Goal: Information Seeking & Learning: Learn about a topic

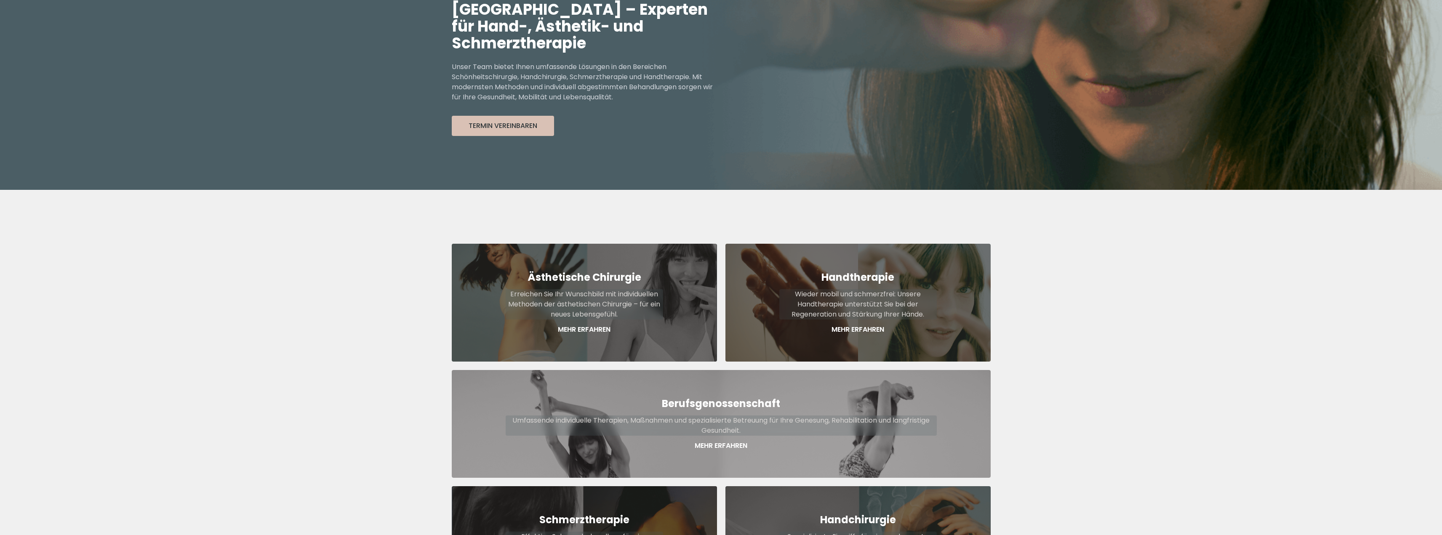
scroll to position [168, 0]
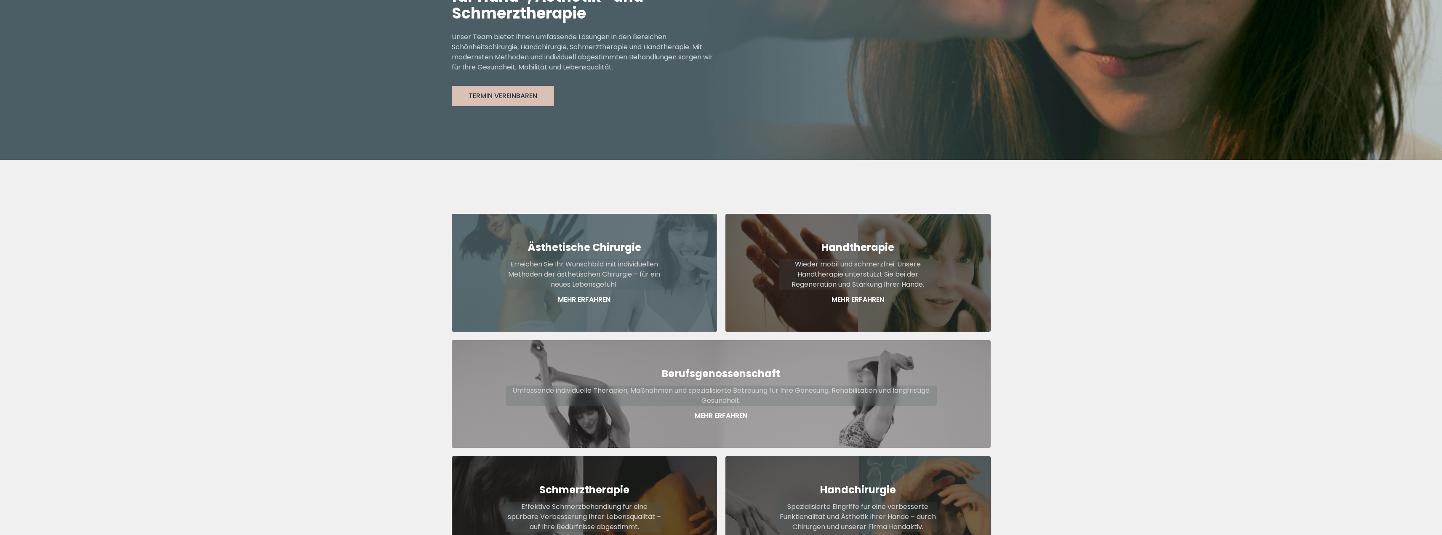
click at [595, 295] on p "Mehr Erfahren" at bounding box center [584, 300] width 157 height 10
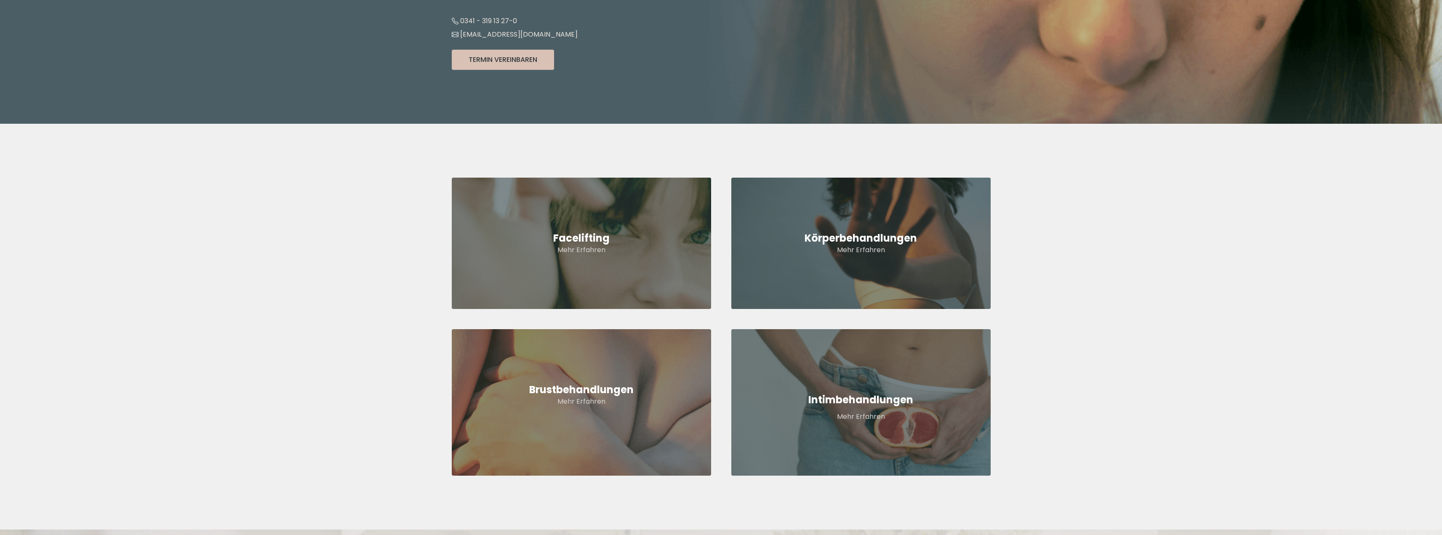
scroll to position [126, 0]
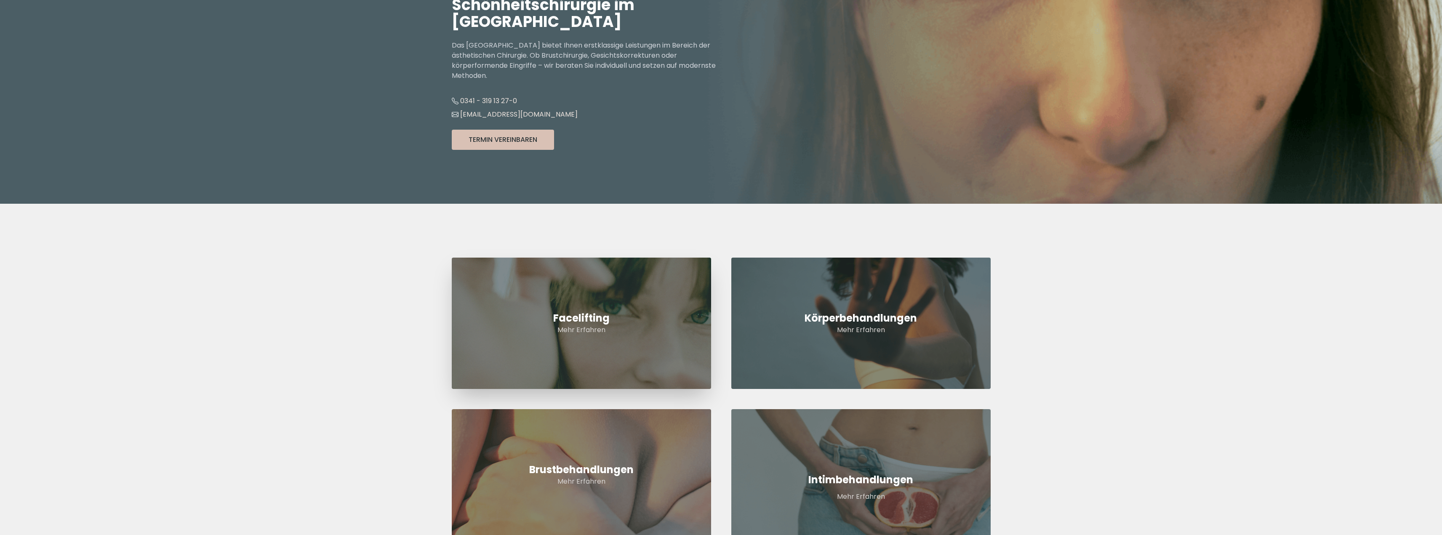
click at [601, 333] on p "Mehr Erfahren" at bounding box center [581, 330] width 259 height 10
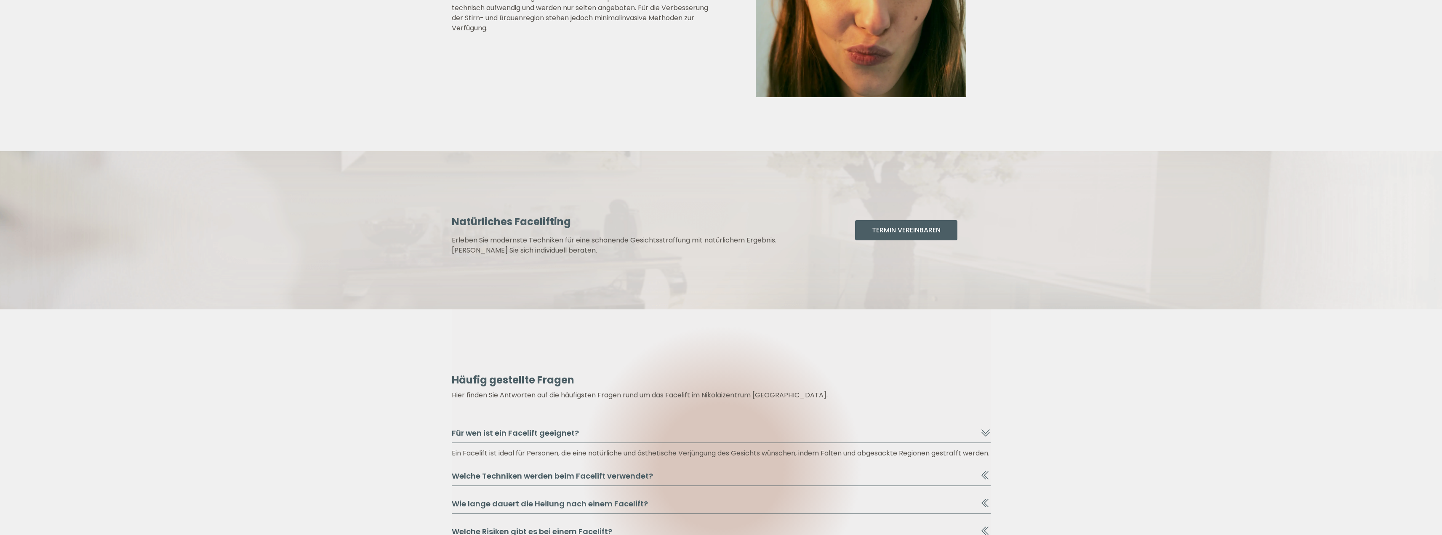
scroll to position [1137, 0]
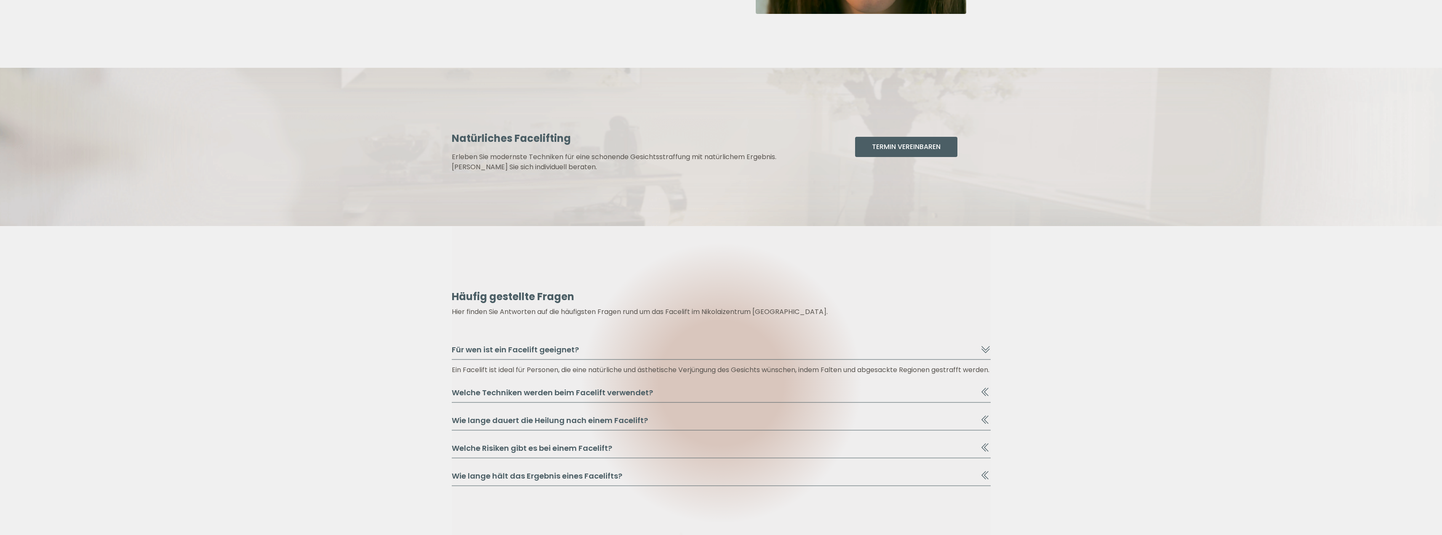
click at [982, 453] on icon at bounding box center [985, 447] width 10 height 10
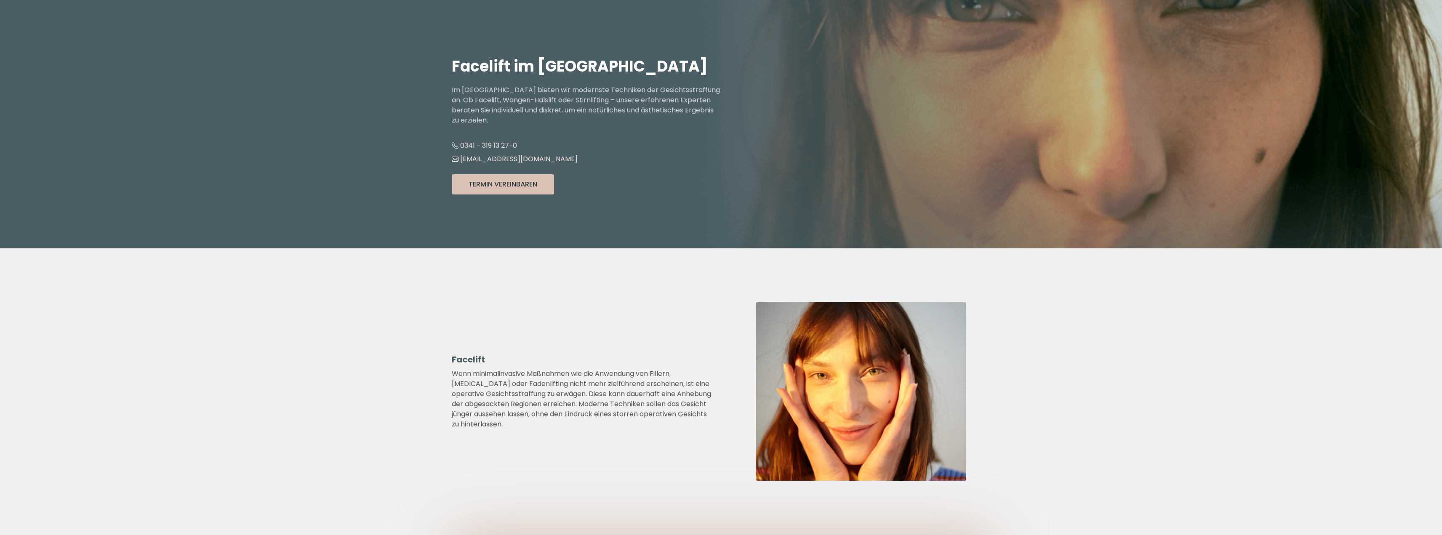
scroll to position [0, 0]
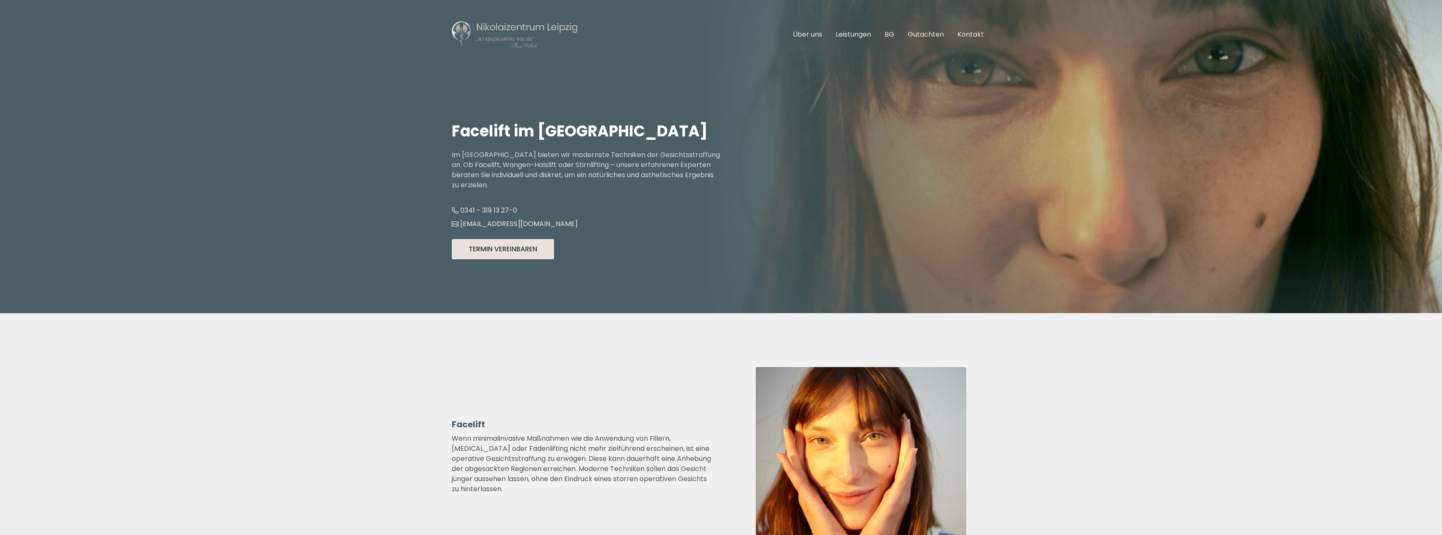
click at [493, 251] on button "Termin Vereinbaren" at bounding box center [503, 249] width 102 height 20
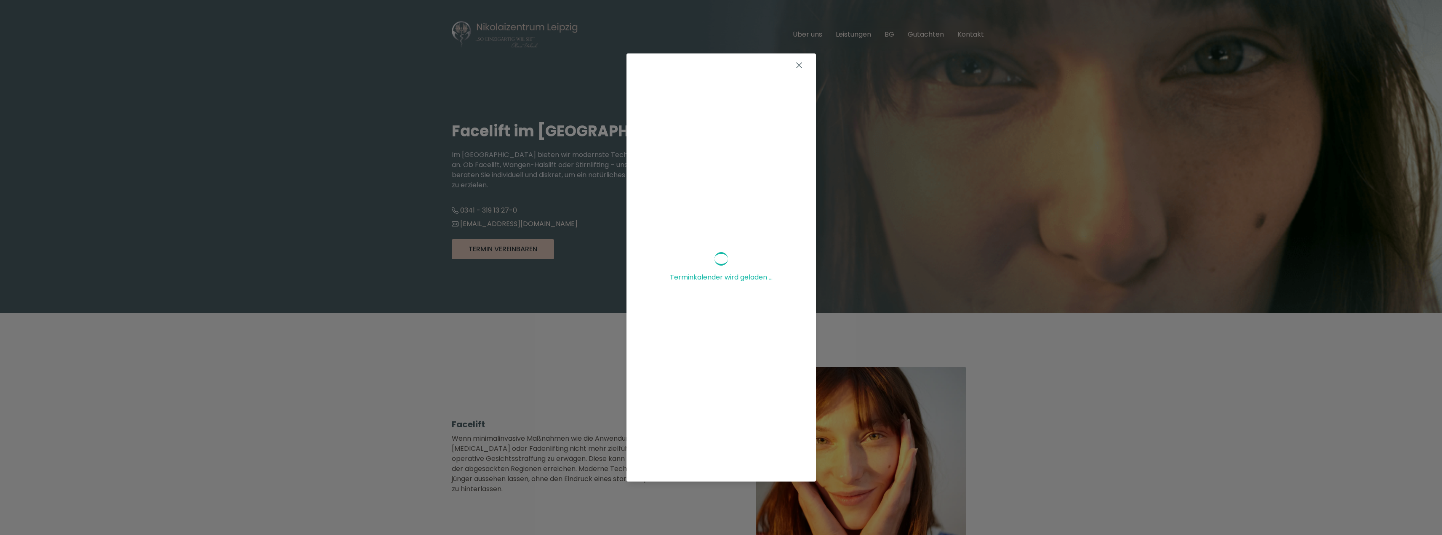
click at [794, 65] on icon at bounding box center [799, 65] width 10 height 10
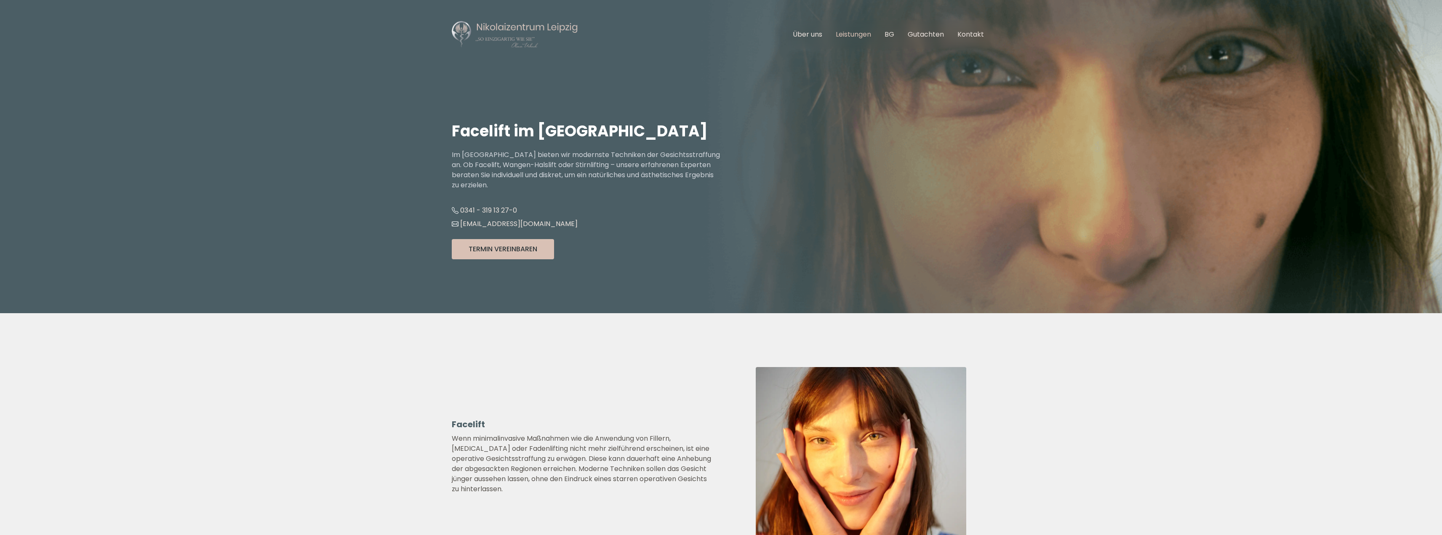
click at [854, 35] on link "Leistungen" at bounding box center [853, 34] width 35 height 10
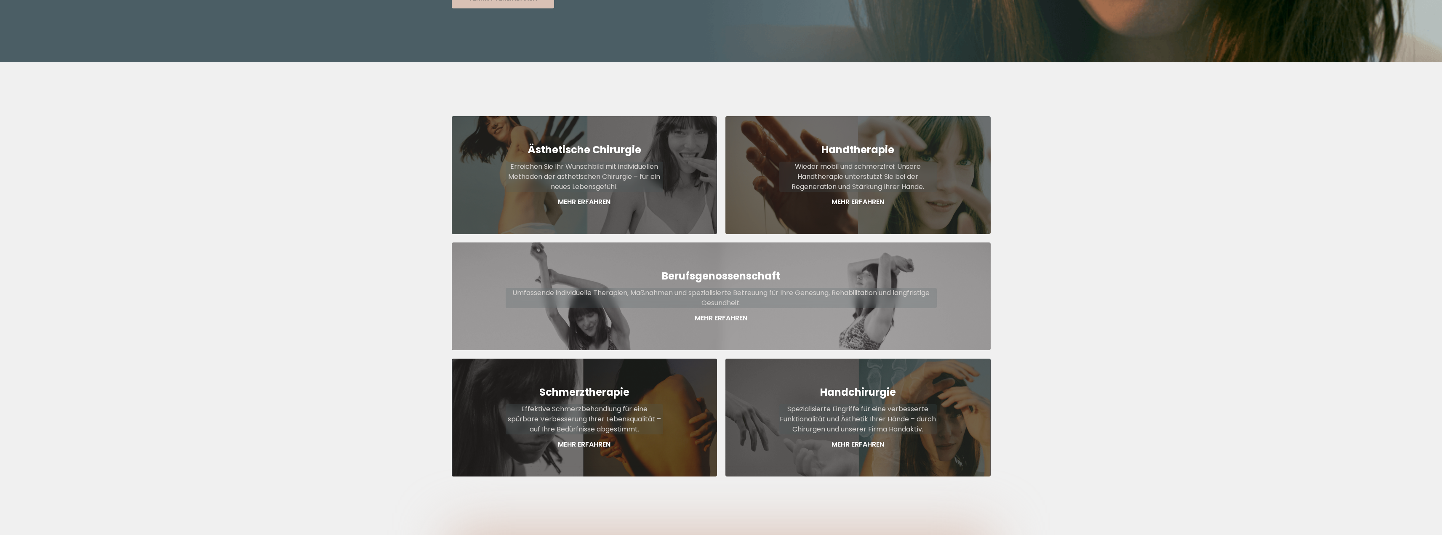
scroll to position [312, 0]
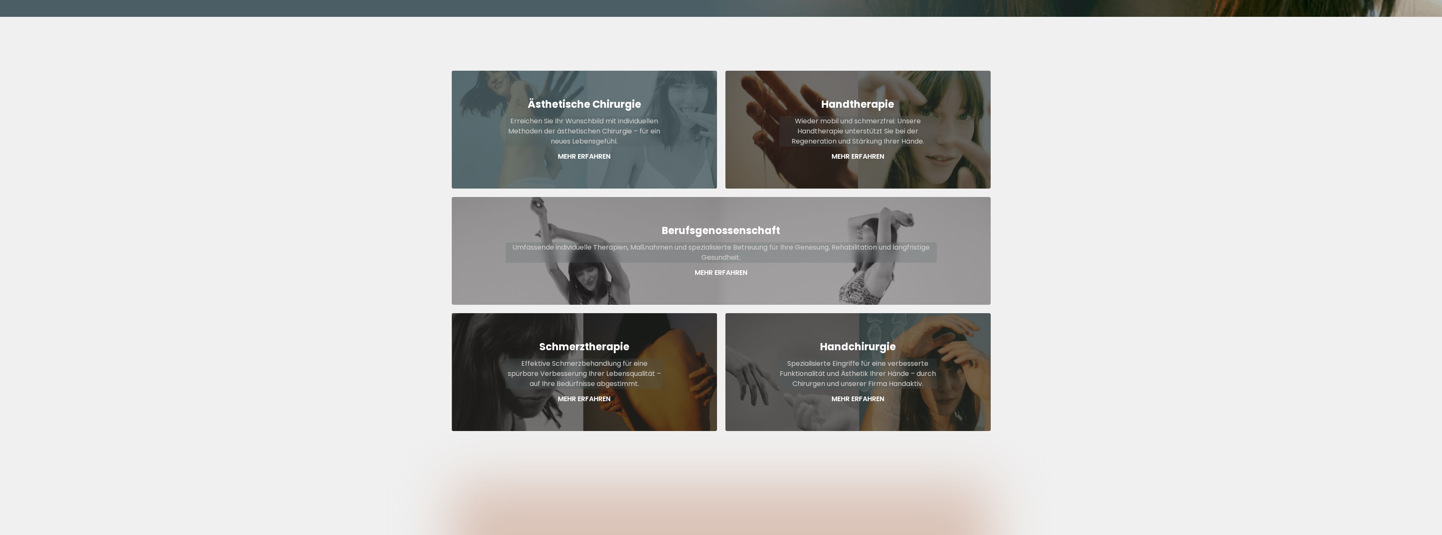
click at [605, 95] on div "Ästhetische Chirurgie Erreichen Sie Ihr Wunschbild mit individuellen Methoden d…" at bounding box center [584, 130] width 265 height 118
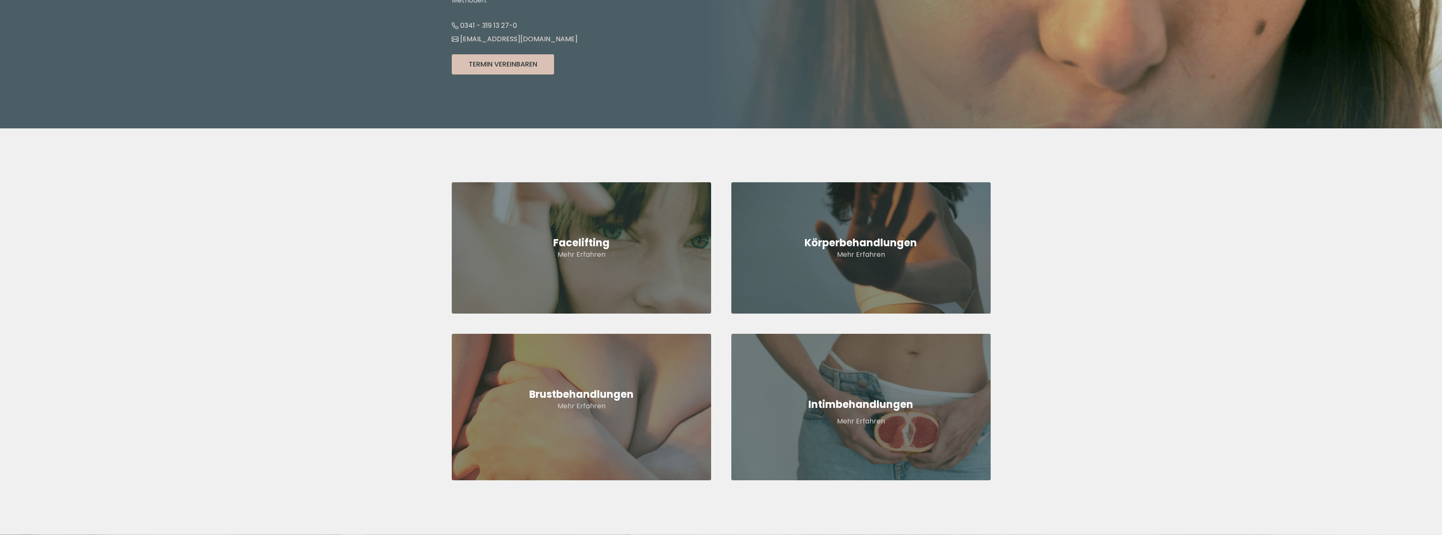
scroll to position [210, 0]
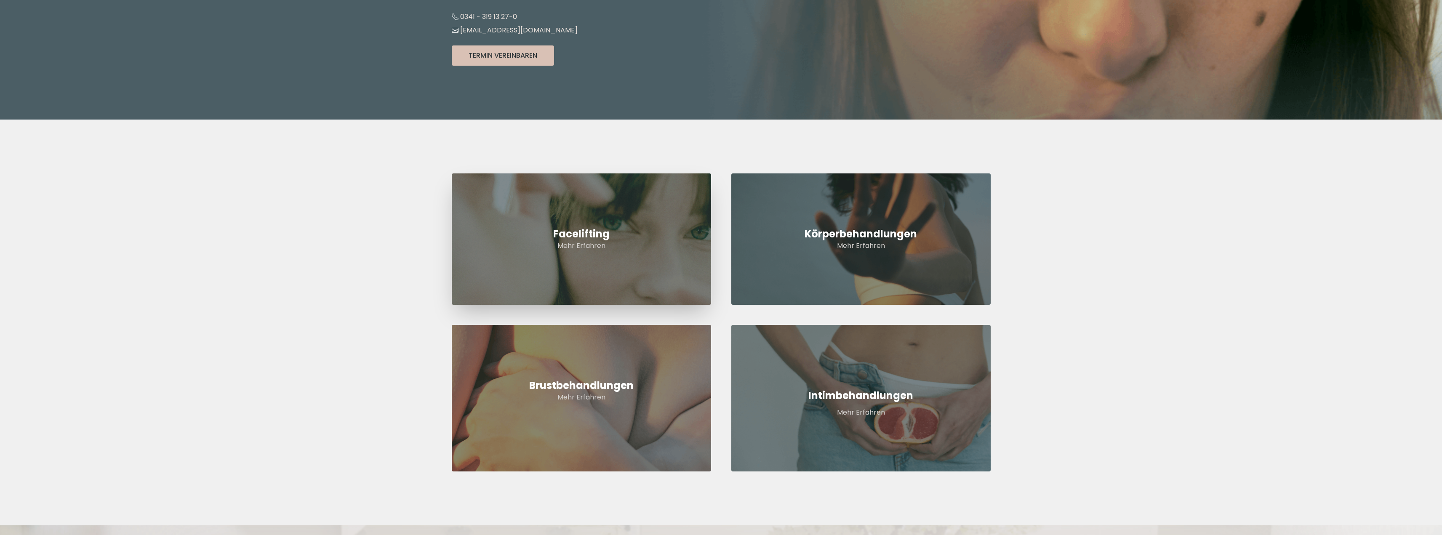
click at [598, 234] on h2 "Facelifting" at bounding box center [581, 233] width 259 height 13
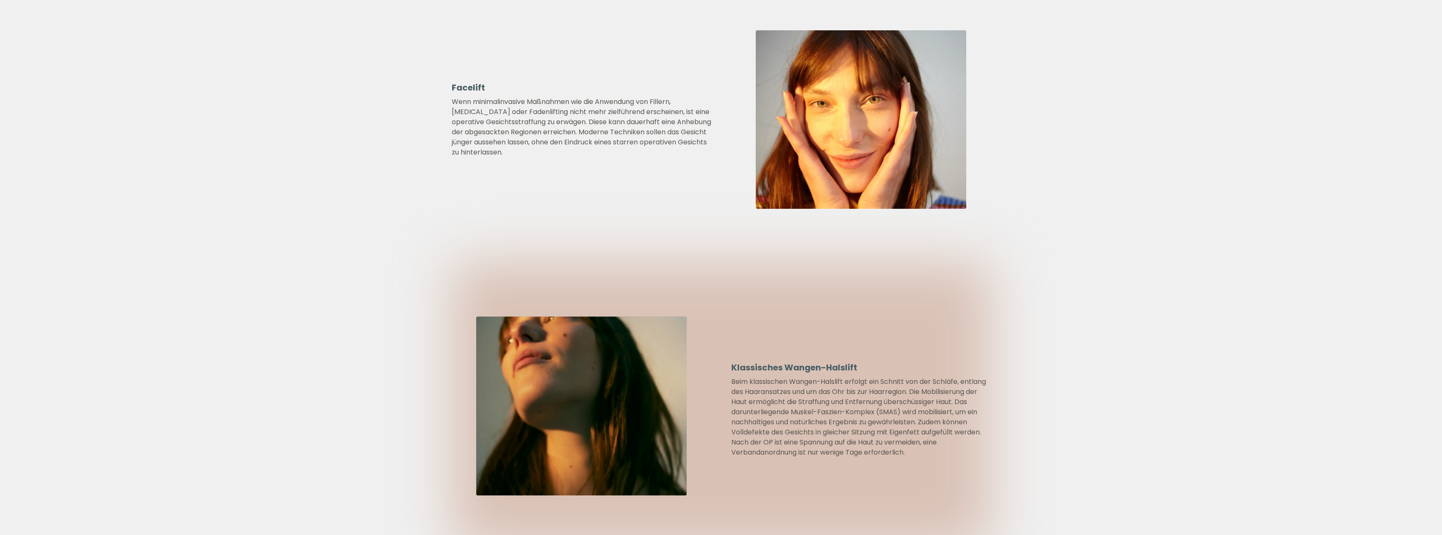
scroll to position [505, 0]
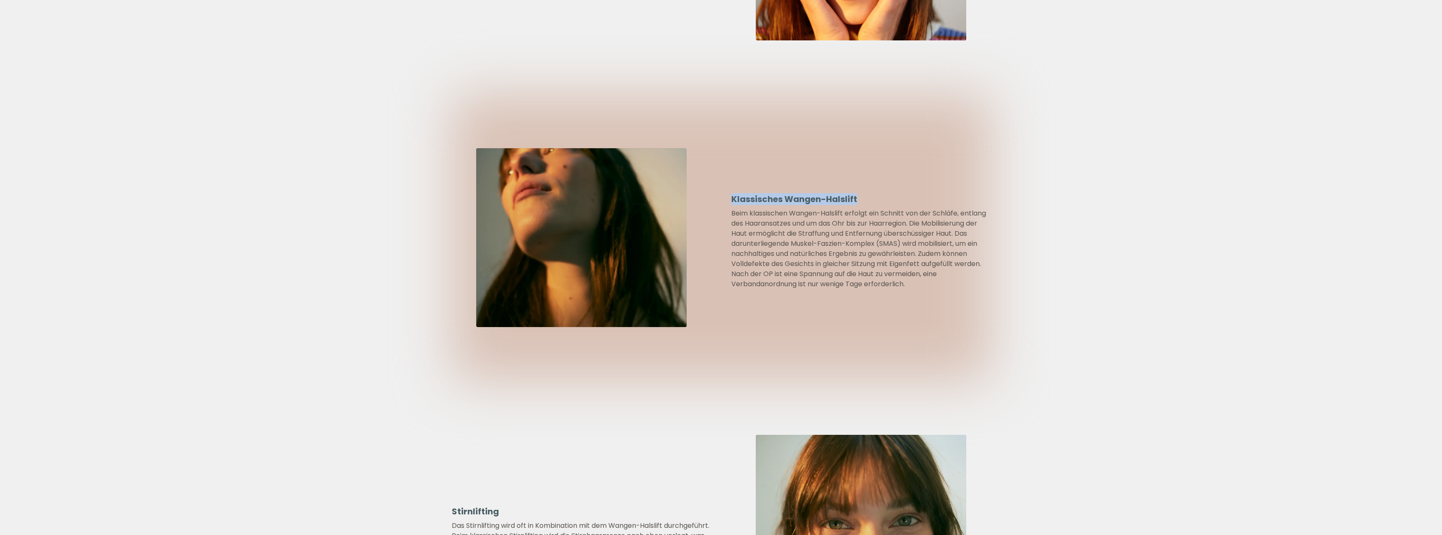
drag, startPoint x: 731, startPoint y: 197, endPoint x: 858, endPoint y: 199, distance: 127.1
click at [858, 199] on h3 "Klassisches Wangen-Halslift" at bounding box center [860, 199] width 259 height 12
copy h3 "Klassisches Wangen-Halslift"
